Goal: Task Accomplishment & Management: Manage account settings

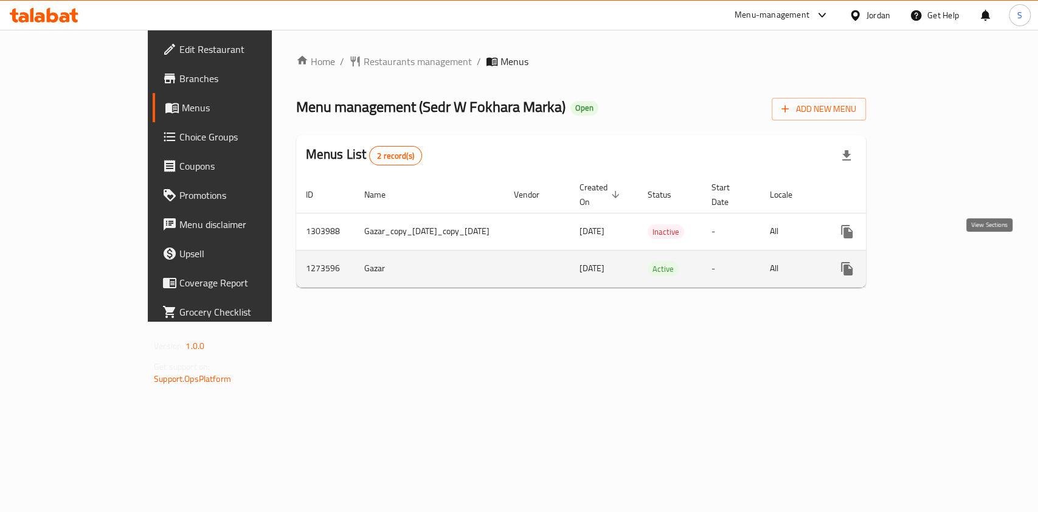
click at [940, 263] on icon "enhanced table" at bounding box center [934, 268] width 11 height 11
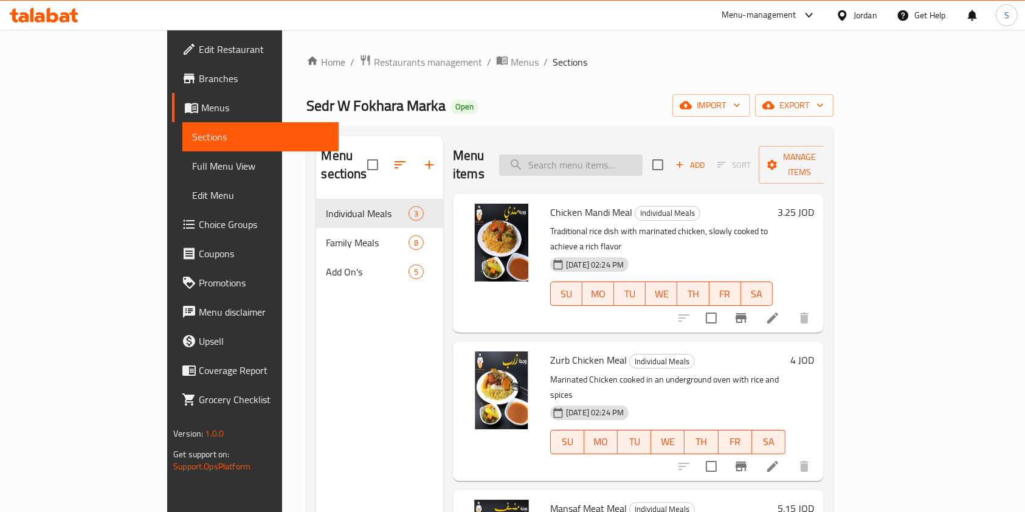
click at [628, 162] on input "search" at bounding box center [571, 164] width 144 height 21
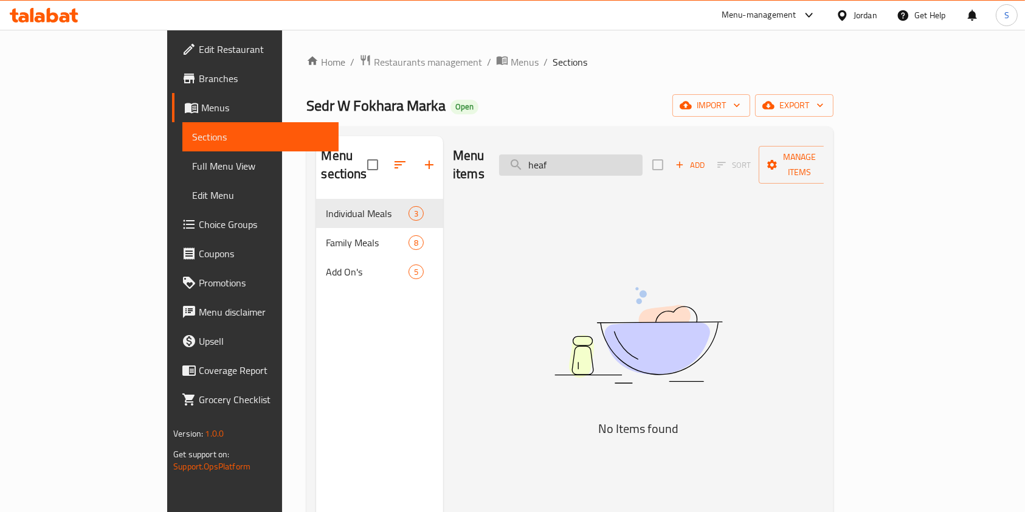
drag, startPoint x: 625, startPoint y: 153, endPoint x: 583, endPoint y: 151, distance: 42.0
click at [583, 154] on input "heaf" at bounding box center [571, 164] width 144 height 21
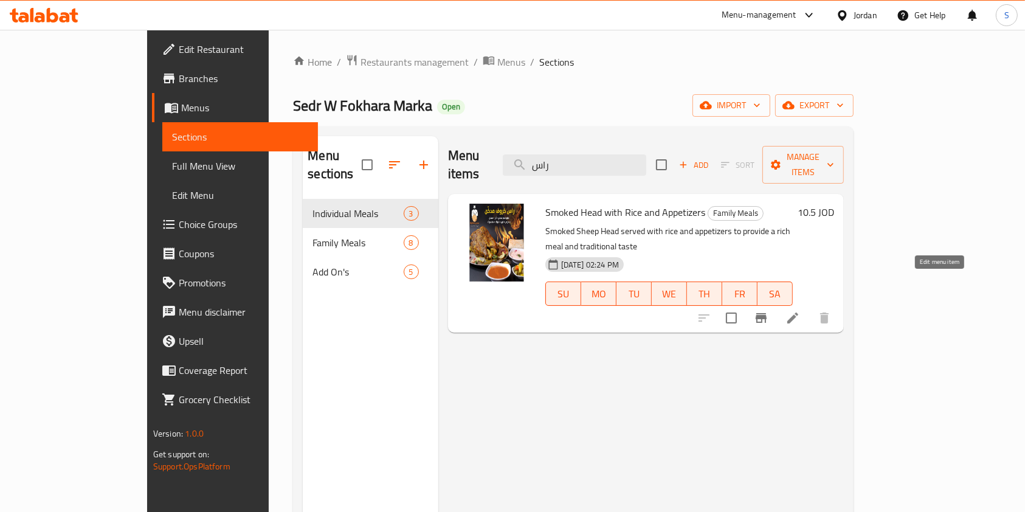
type input "راس"
click at [800, 311] on icon at bounding box center [793, 318] width 15 height 15
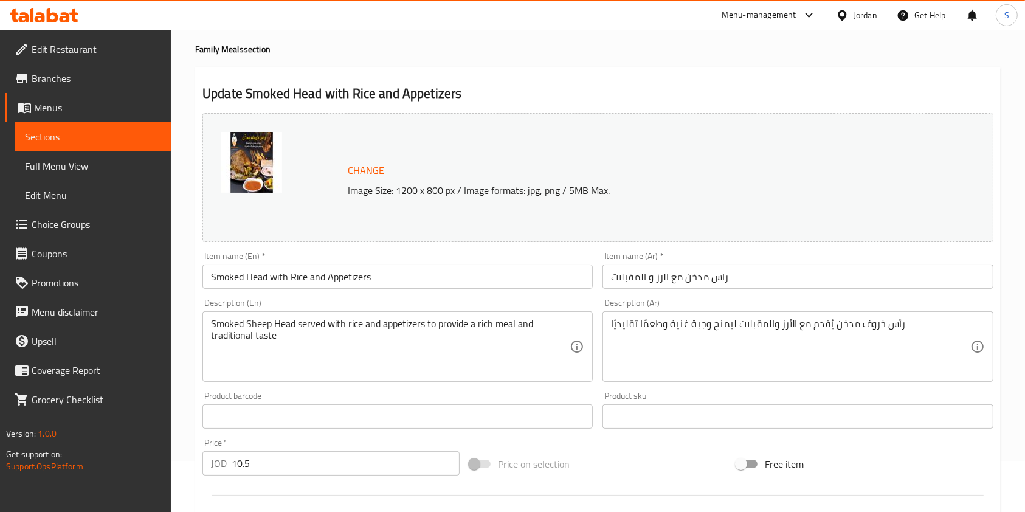
scroll to position [162, 0]
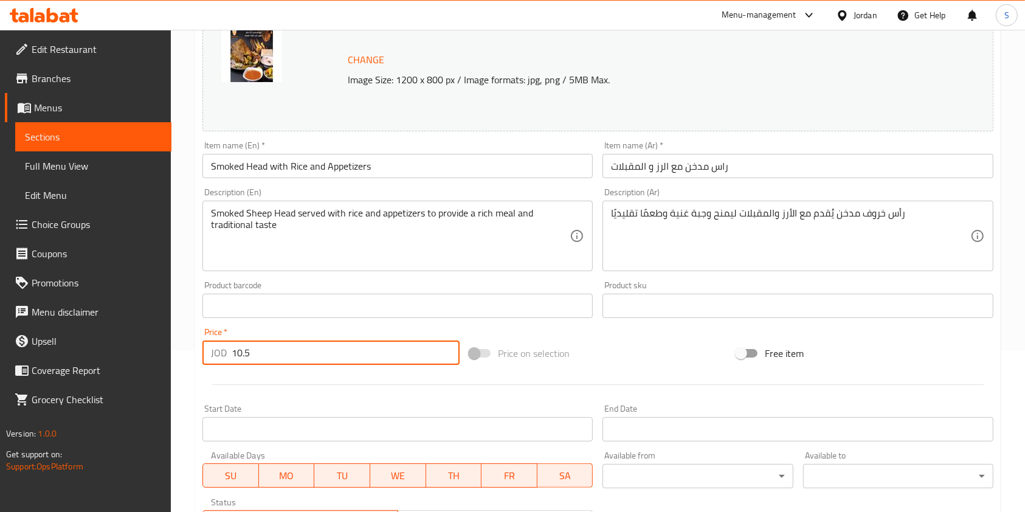
drag, startPoint x: 264, startPoint y: 352, endPoint x: 190, endPoint y: 360, distance: 74.7
click at [190, 360] on div "Home / Restaurants management / Menus / Sections / item / update Family Meals s…" at bounding box center [598, 291] width 854 height 847
click at [224, 350] on p "JOD" at bounding box center [219, 352] width 16 height 15
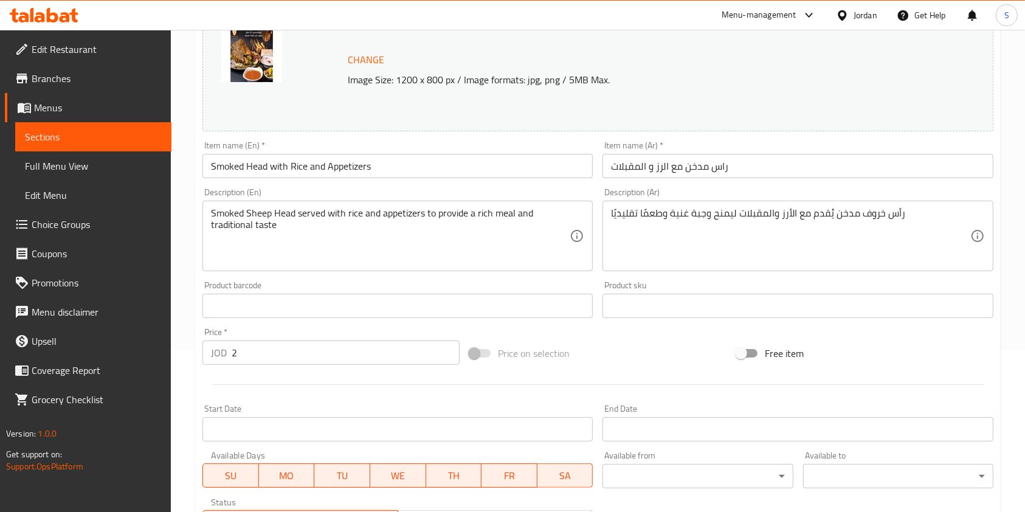
click at [234, 357] on input "2" at bounding box center [346, 353] width 228 height 24
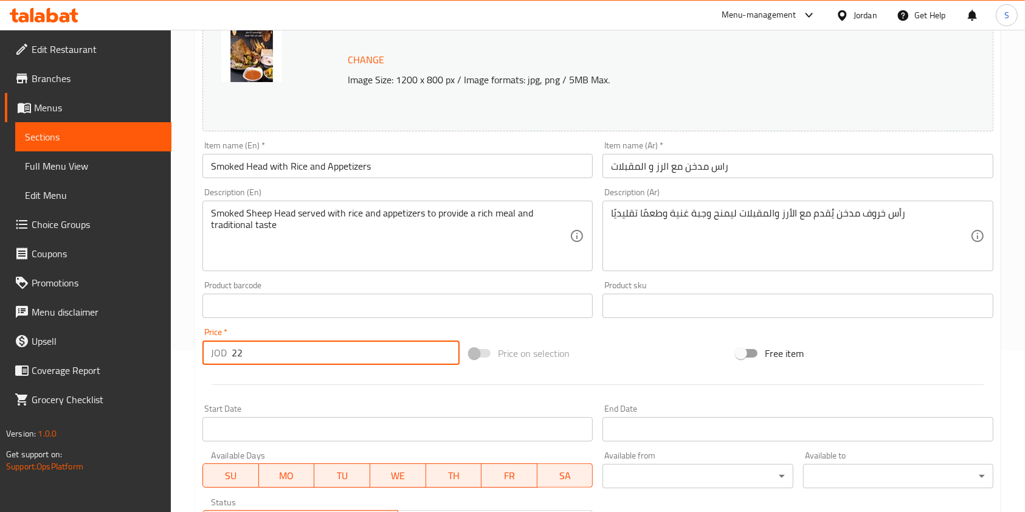
drag, startPoint x: 239, startPoint y: 355, endPoint x: 226, endPoint y: 352, distance: 13.3
click at [226, 352] on div "JOD 22 Price *" at bounding box center [331, 353] width 257 height 24
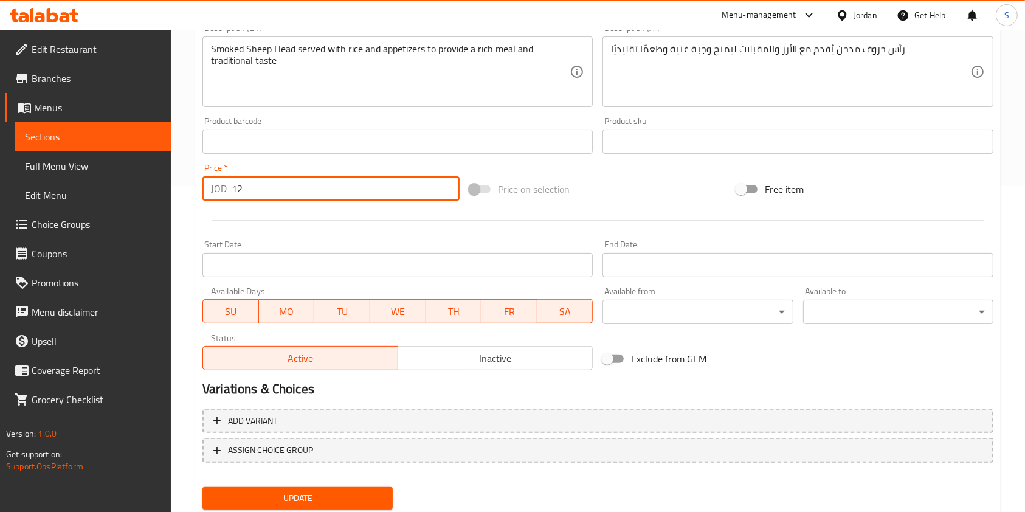
scroll to position [365, 0]
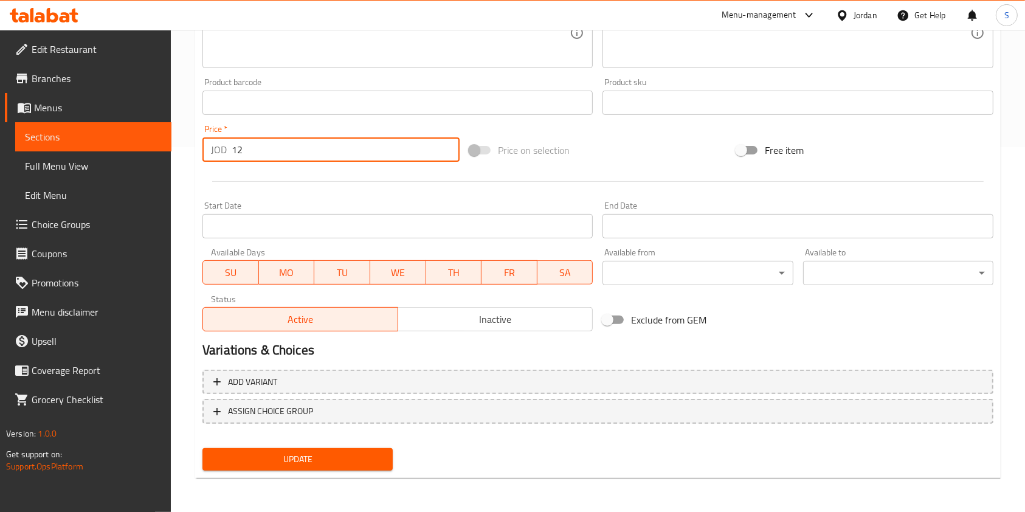
type input "12"
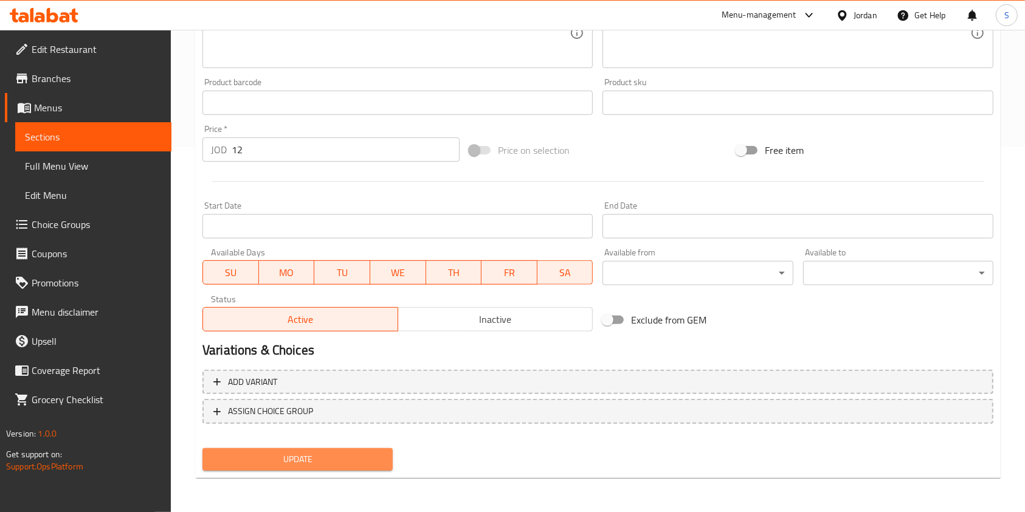
click at [303, 454] on span "Update" at bounding box center [297, 459] width 171 height 15
click at [297, 461] on span "Update" at bounding box center [297, 459] width 171 height 15
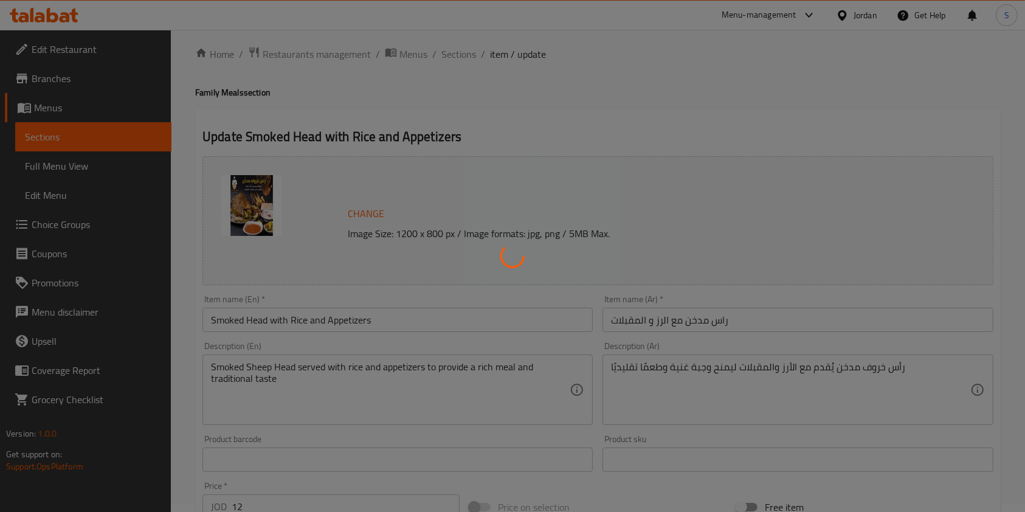
scroll to position [0, 0]
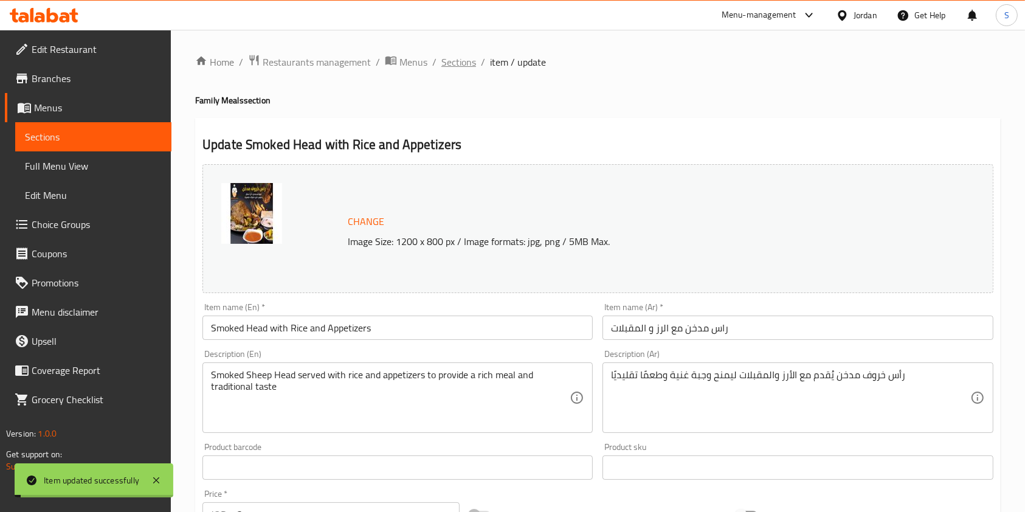
click at [456, 60] on span "Sections" at bounding box center [459, 62] width 35 height 15
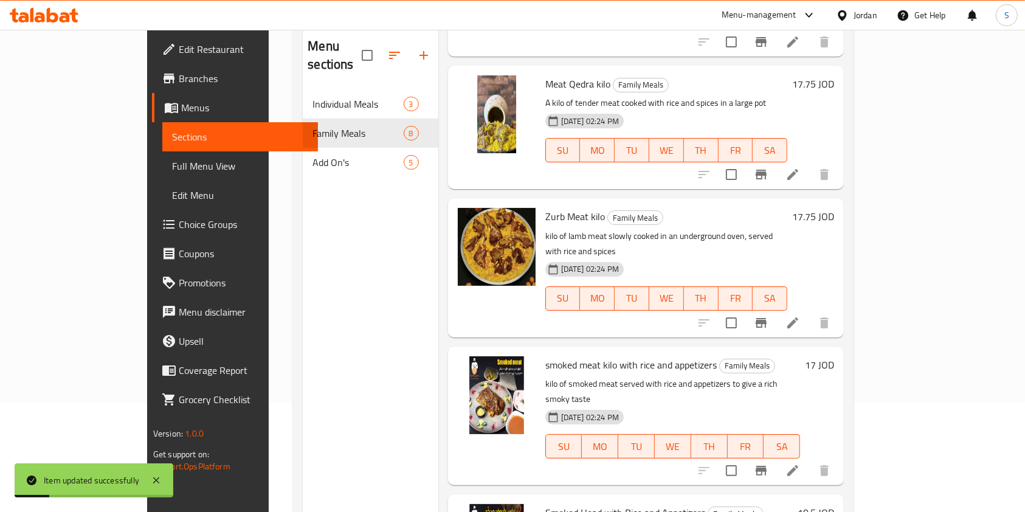
scroll to position [170, 0]
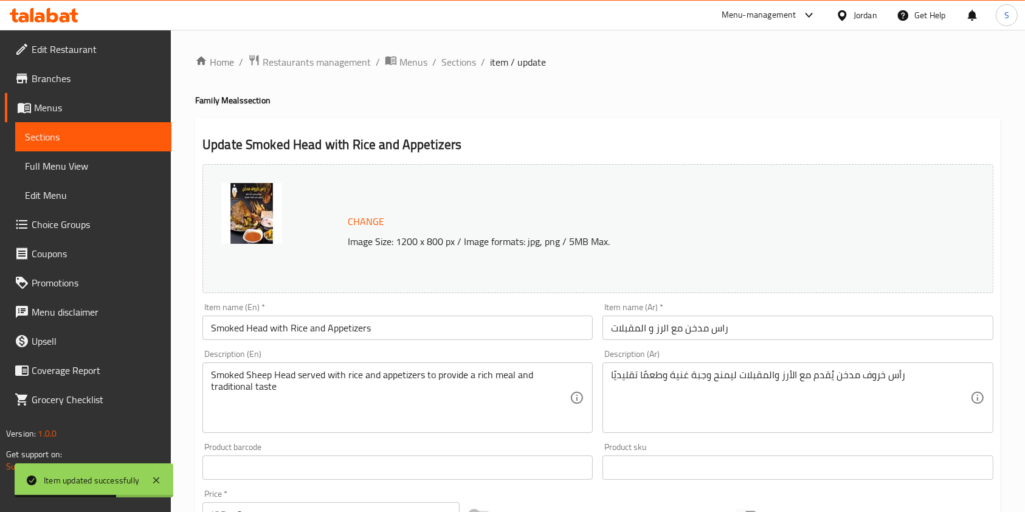
click at [462, 46] on div "Home / Restaurants management / Menus / Sections / item / update Family Meals s…" at bounding box center [598, 453] width 854 height 847
click at [456, 60] on span "Sections" at bounding box center [459, 62] width 35 height 15
